Goal: Information Seeking & Learning: Learn about a topic

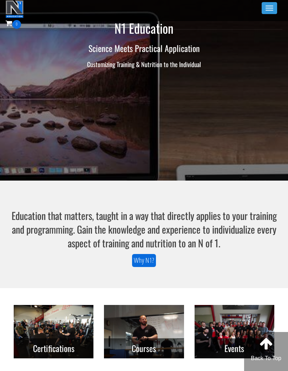
click at [273, 11] on button "Toggle navigation" at bounding box center [269, 8] width 15 height 12
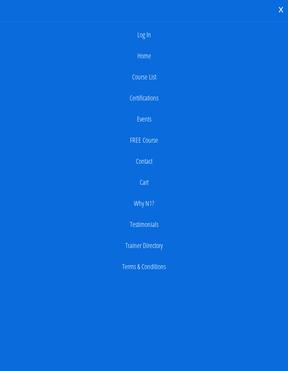
click at [148, 38] on link "Log In" at bounding box center [144, 35] width 281 height 14
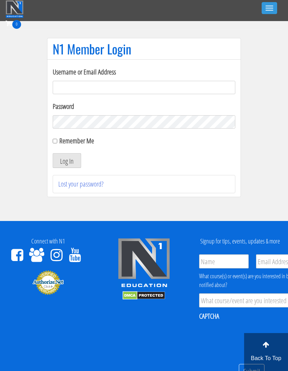
type input "[EMAIL_ADDRESS][DOMAIN_NAME]"
click at [65, 161] on button "Log In" at bounding box center [67, 160] width 28 height 15
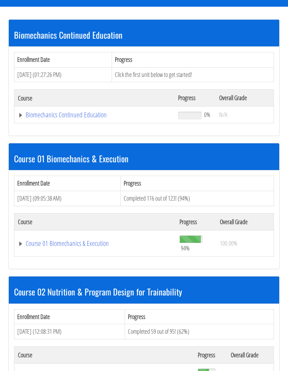
scroll to position [197, 0]
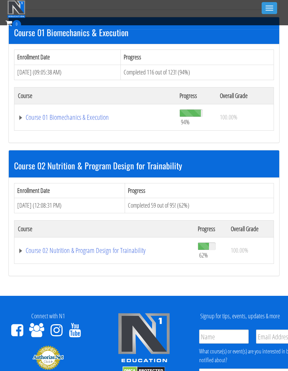
click at [86, 253] on link "Course 02 Nutrition & Program Design for Trainability" at bounding box center [104, 250] width 173 height 7
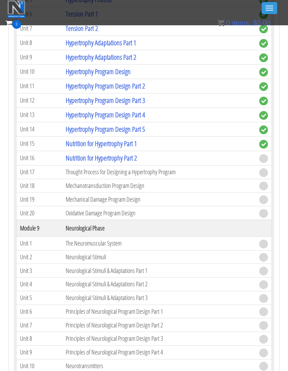
scroll to position [1266, 0]
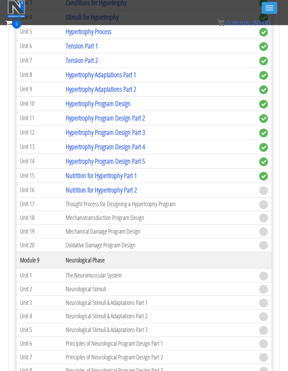
click at [113, 186] on link "Nutrition for Hypertrophy Part 2" at bounding box center [101, 190] width 71 height 9
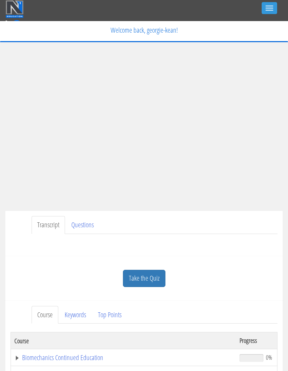
click at [138, 276] on link "Take the Quiz" at bounding box center [144, 278] width 43 height 17
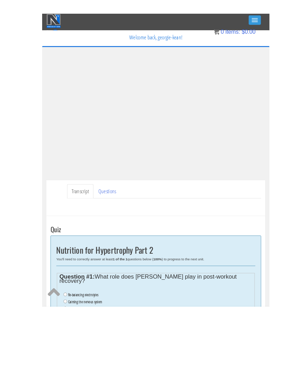
scroll to position [20, 0]
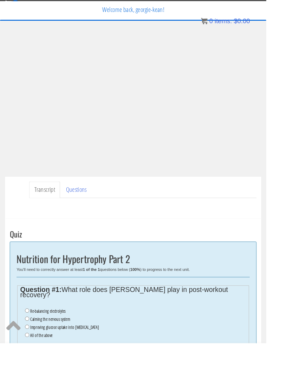
click at [249, 210] on ul "Transcript Questions" at bounding box center [155, 206] width 246 height 18
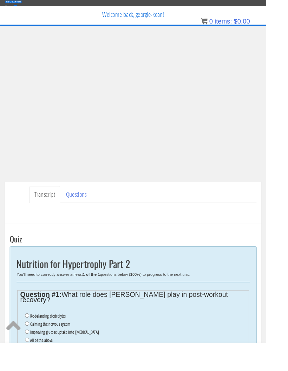
click at [28, 348] on input "Calming the nervous system" at bounding box center [29, 350] width 5 height 5
radio input "true"
click at [224, 217] on ul "Transcript Questions" at bounding box center [155, 211] width 246 height 18
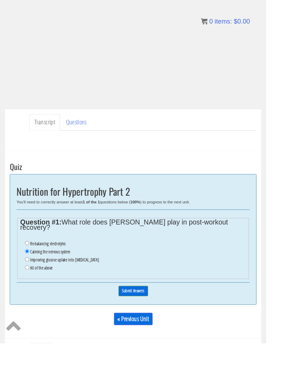
scroll to position [93, 0]
click at [147, 312] on input "Submit Answers" at bounding box center [144, 315] width 32 height 11
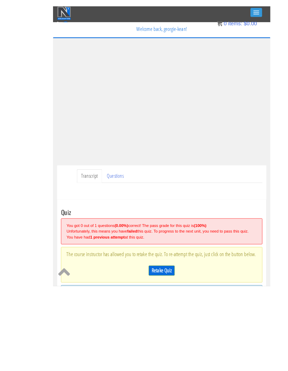
scroll to position [125, 0]
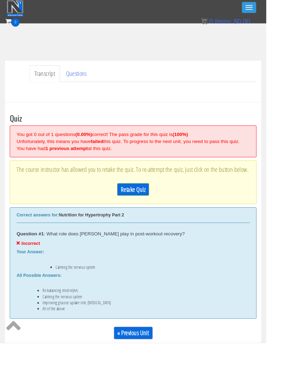
click at [146, 207] on link "Retake Quiz" at bounding box center [144, 204] width 34 height 13
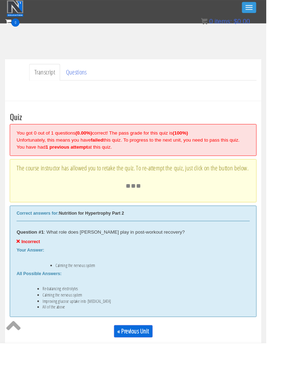
scroll to position [126, 0]
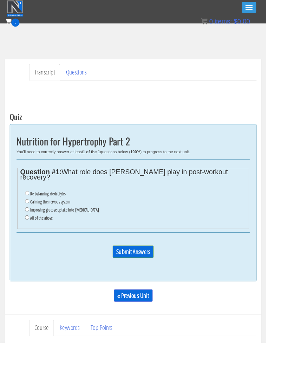
click at [35, 233] on label "All of the above" at bounding box center [45, 236] width 24 height 6
click at [32, 233] on input "All of the above" at bounding box center [29, 235] width 5 height 5
radio input "true"
click at [30, 233] on input "All of the above" at bounding box center [29, 235] width 5 height 5
click at [151, 269] on input "Submit Answers" at bounding box center [144, 272] width 44 height 13
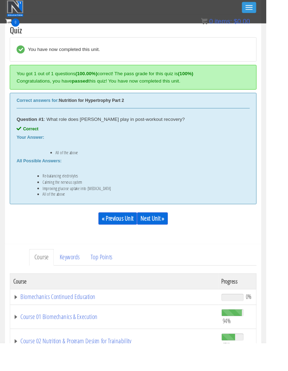
scroll to position [225, 0]
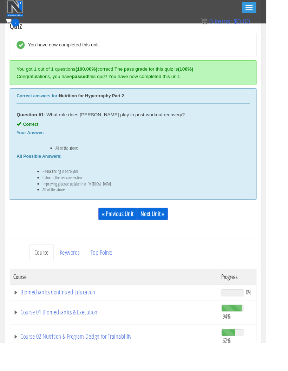
click at [173, 230] on link "Next Unit »" at bounding box center [164, 231] width 33 height 13
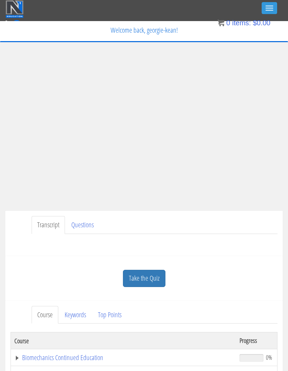
click at [135, 279] on link "Take the Quiz" at bounding box center [144, 278] width 43 height 17
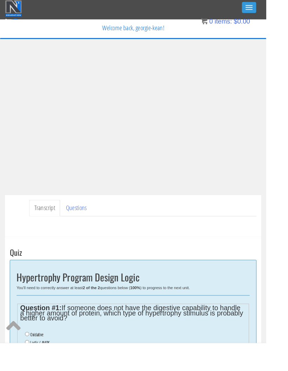
click at [270, 5] on button "Toggle navigation" at bounding box center [269, 8] width 15 height 12
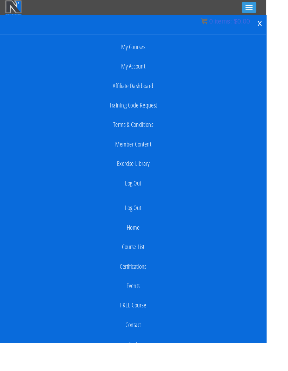
click at [158, 231] on link "Log Out" at bounding box center [144, 225] width 281 height 14
